Goal: Transaction & Acquisition: Purchase product/service

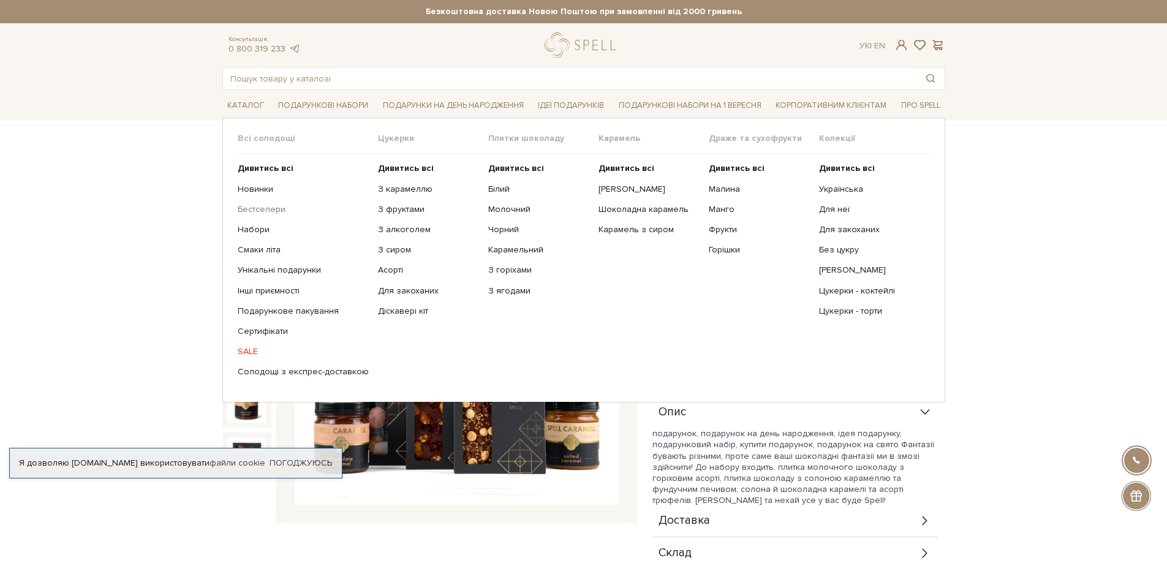
click at [267, 207] on link "Бестселери" at bounding box center [303, 209] width 131 height 11
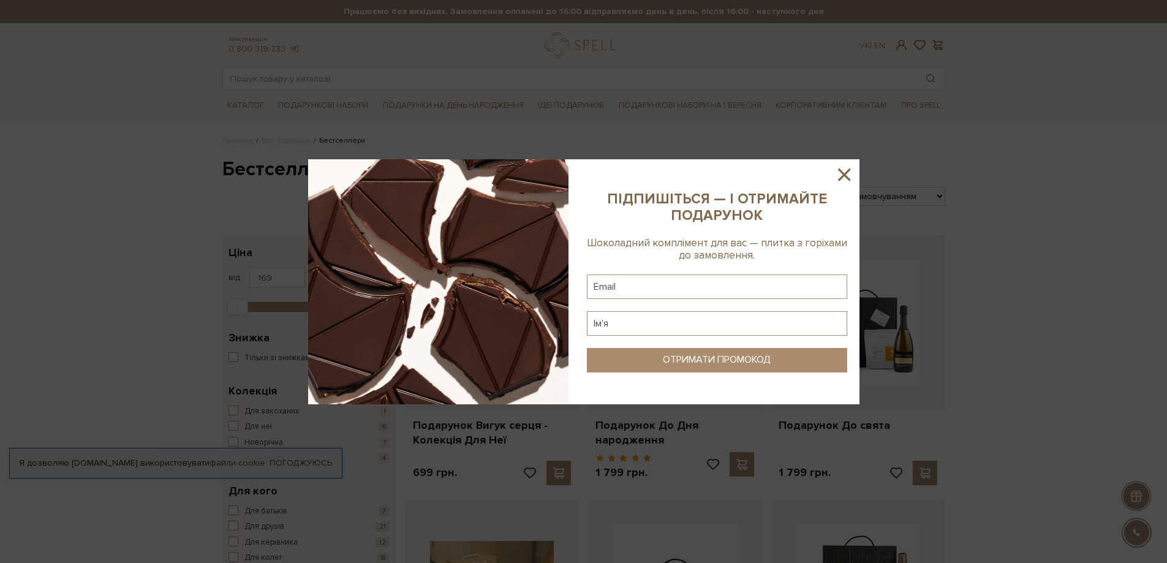
click at [844, 170] on icon at bounding box center [844, 174] width 21 height 21
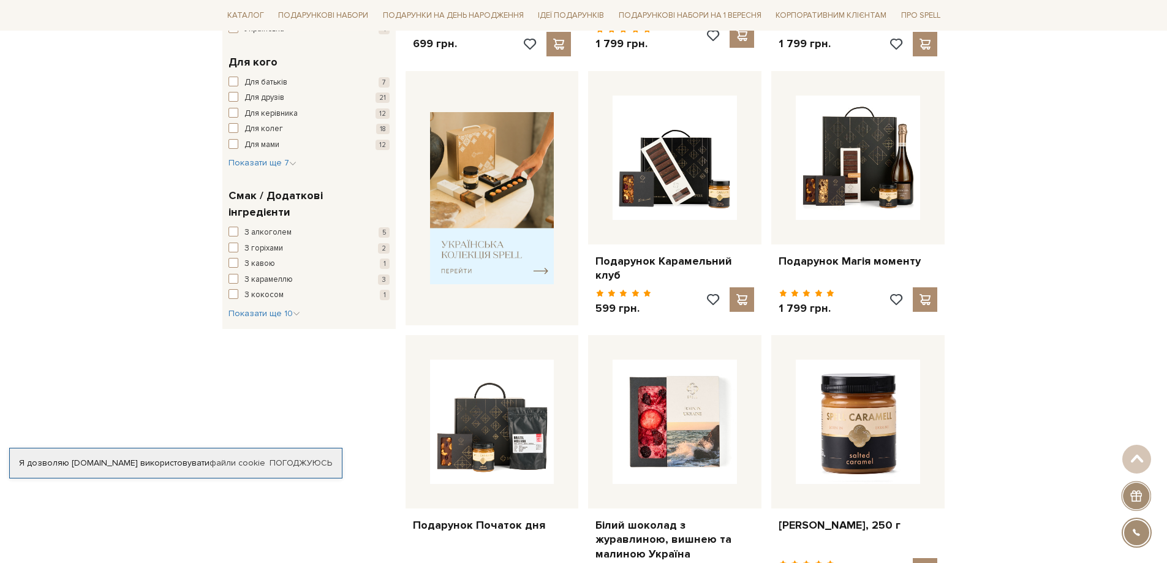
scroll to position [551, 0]
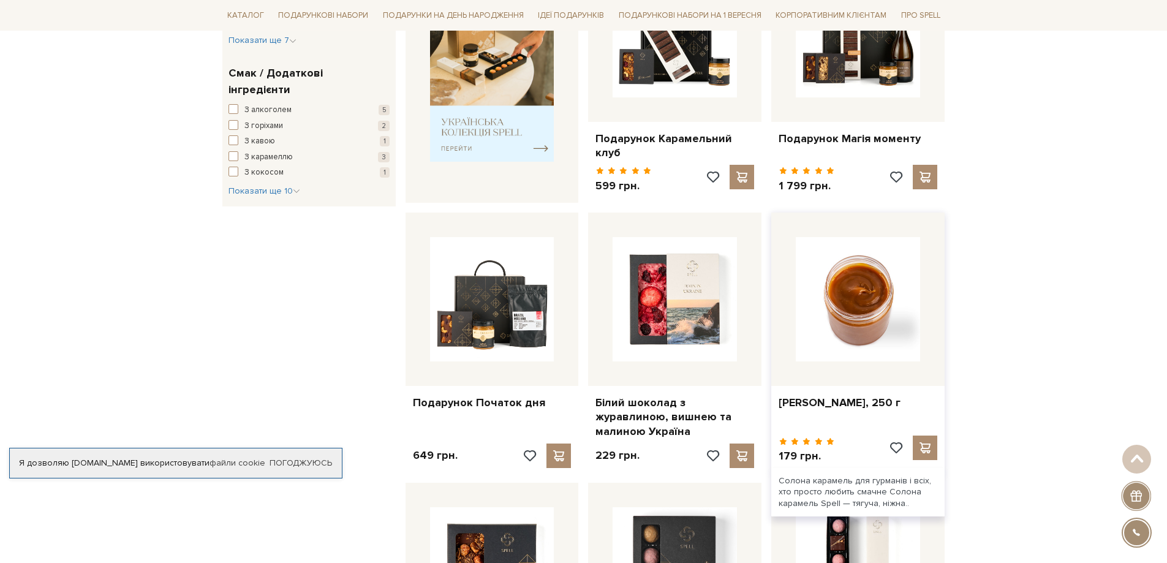
click at [853, 324] on img at bounding box center [858, 299] width 124 height 124
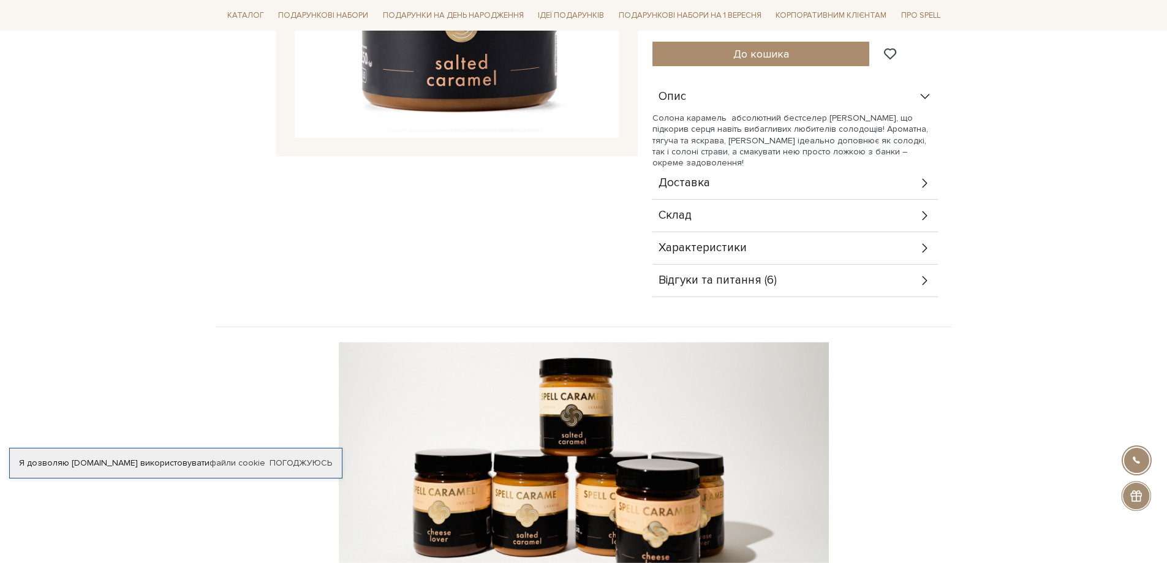
scroll to position [368, 0]
click at [835, 264] on div "Відгуки та питання (6)" at bounding box center [796, 280] width 286 height 32
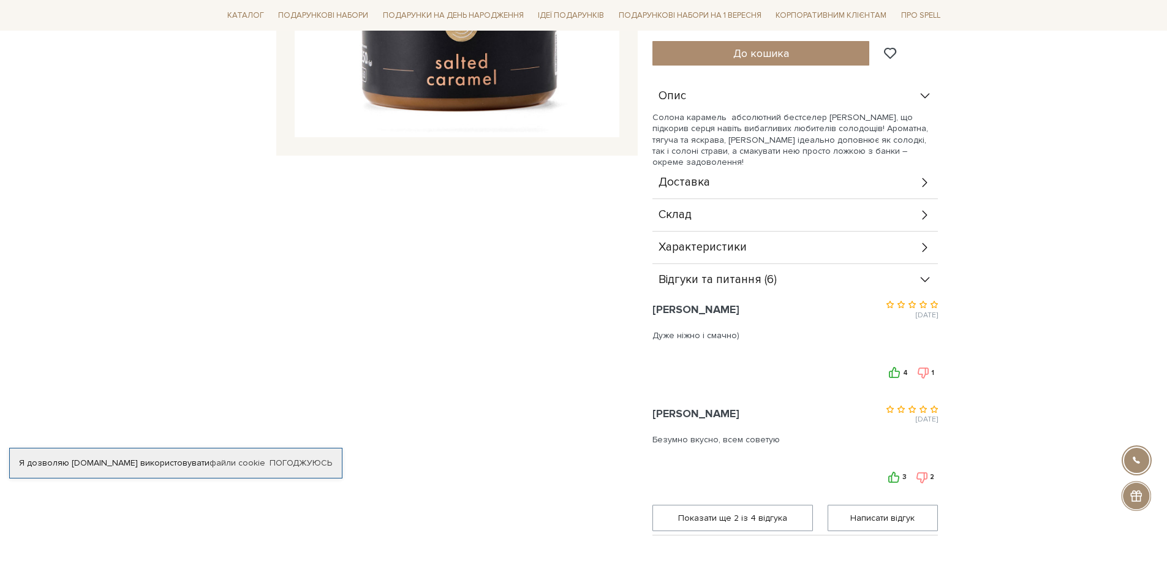
click at [835, 264] on div "Відгуки та питання (6)" at bounding box center [796, 280] width 286 height 32
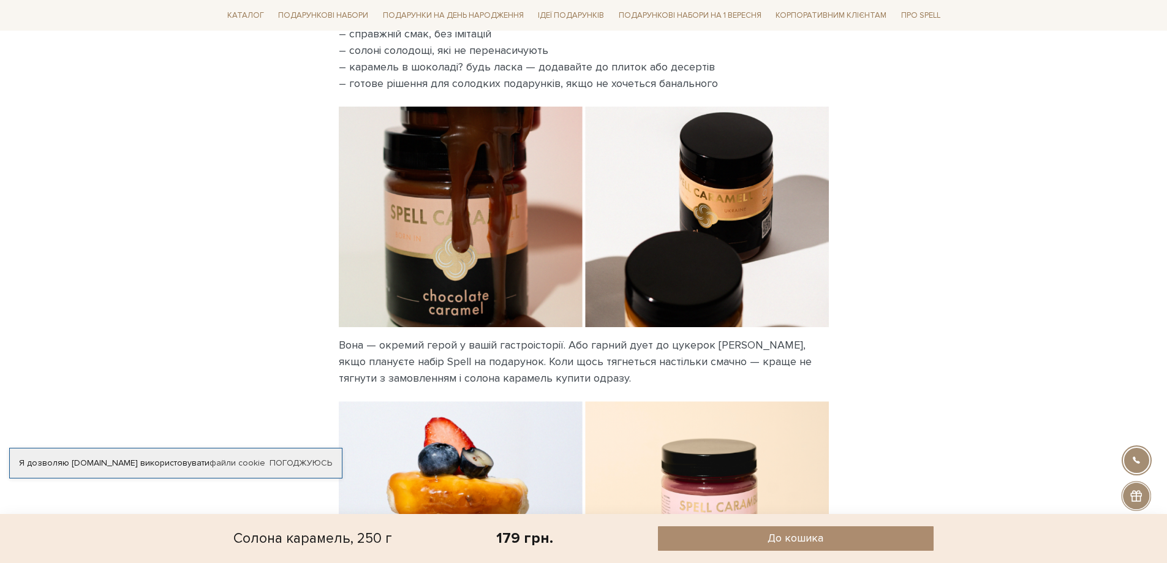
scroll to position [1103, 0]
